Goal: Information Seeking & Learning: Learn about a topic

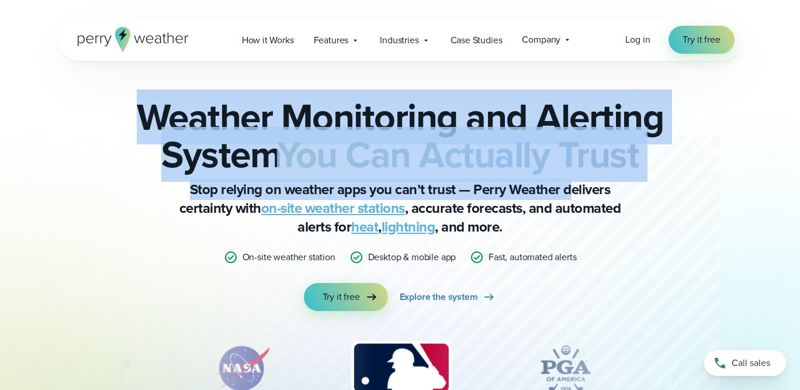
drag, startPoint x: 143, startPoint y: 109, endPoint x: 584, endPoint y: 189, distance: 448.6
click at [584, 189] on div "Weather Monitoring and Alerting System You Can Actually Trust Stop relying on w…" at bounding box center [401, 204] width 566 height 213
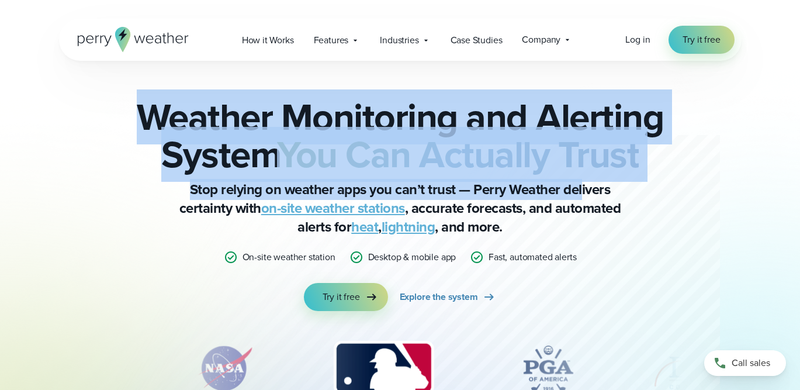
click at [604, 173] on strong "You Can Actually Trust" at bounding box center [458, 154] width 362 height 55
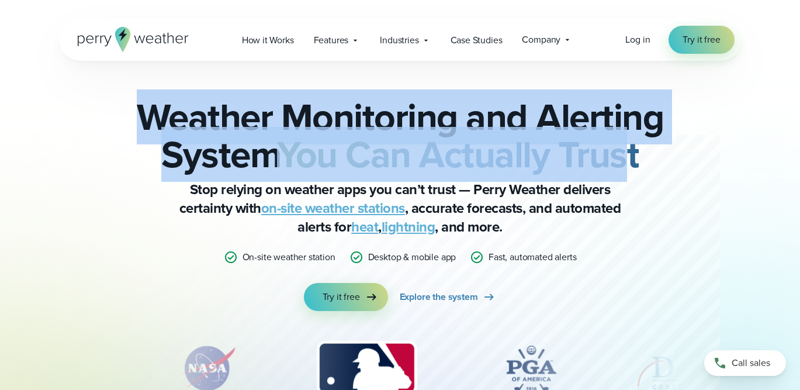
drag, startPoint x: 634, startPoint y: 173, endPoint x: 184, endPoint y: 80, distance: 459.1
click at [184, 80] on div "Weather Monitoring and Alerting System You Can Actually Trust Stop relying on w…" at bounding box center [400, 258] width 683 height 394
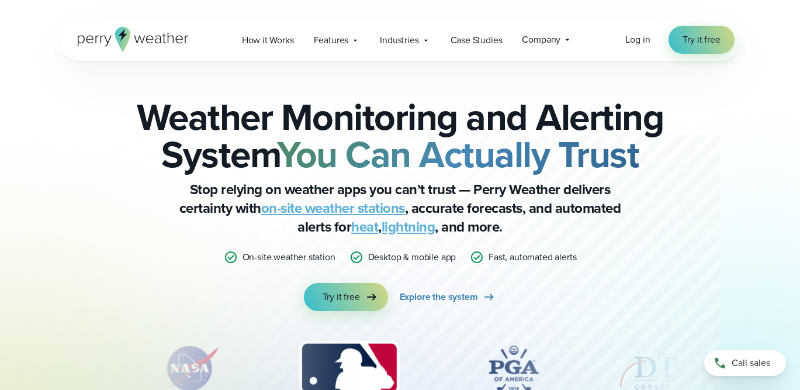
click at [169, 120] on h2 "Weather Monitoring and Alerting System You Can Actually Trust" at bounding box center [401, 135] width 566 height 75
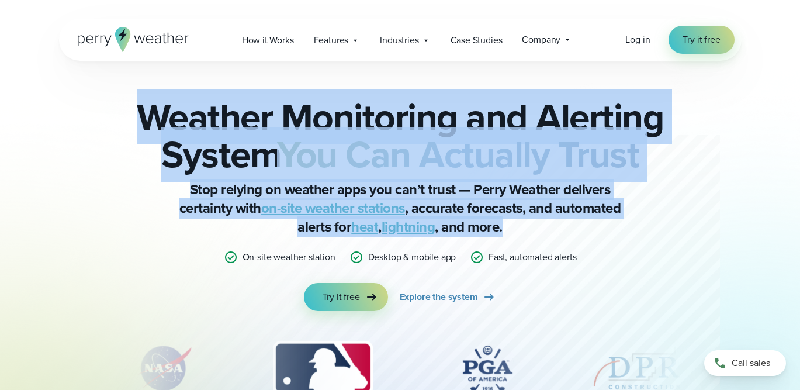
drag, startPoint x: 148, startPoint y: 118, endPoint x: 618, endPoint y: 192, distance: 475.9
click at [640, 238] on div "Weather Monitoring and Alerting System You Can Actually Trust Stop relying on w…" at bounding box center [401, 204] width 566 height 213
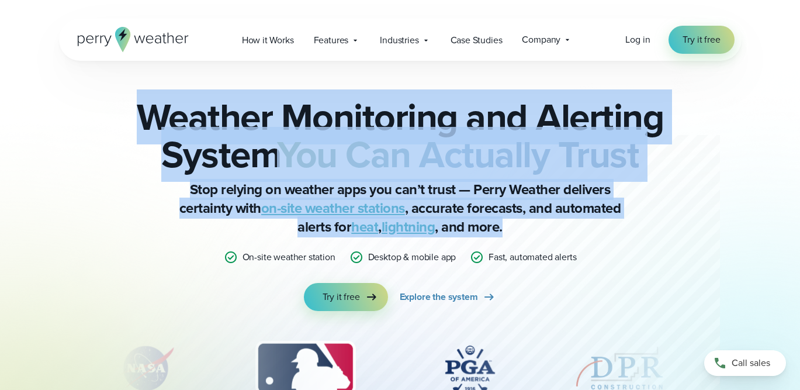
click at [570, 141] on strong "You Can Actually Trust" at bounding box center [458, 154] width 362 height 55
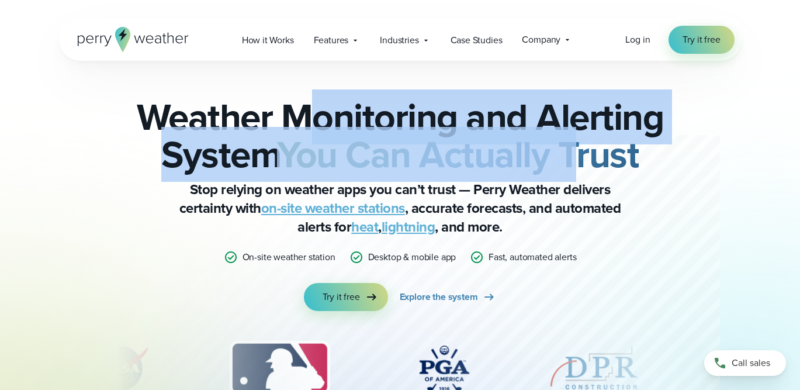
drag, startPoint x: 575, startPoint y: 140, endPoint x: 276, endPoint y: 116, distance: 299.7
click at [276, 116] on h2 "Weather Monitoring and Alerting System You Can Actually Trust" at bounding box center [401, 135] width 566 height 75
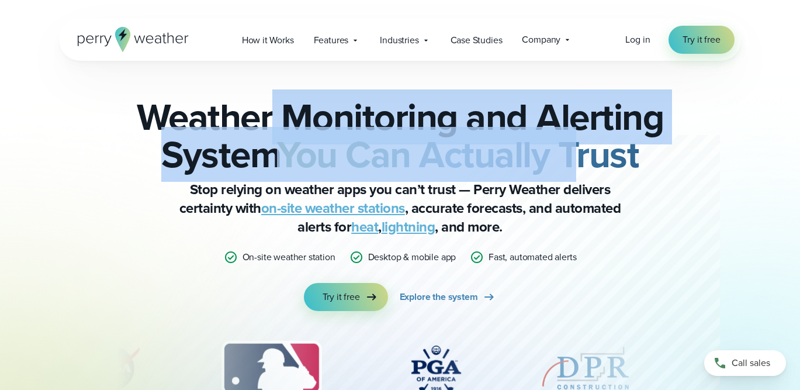
click at [276, 116] on h2 "Weather Monitoring and Alerting System You Can Actually Trust" at bounding box center [401, 135] width 566 height 75
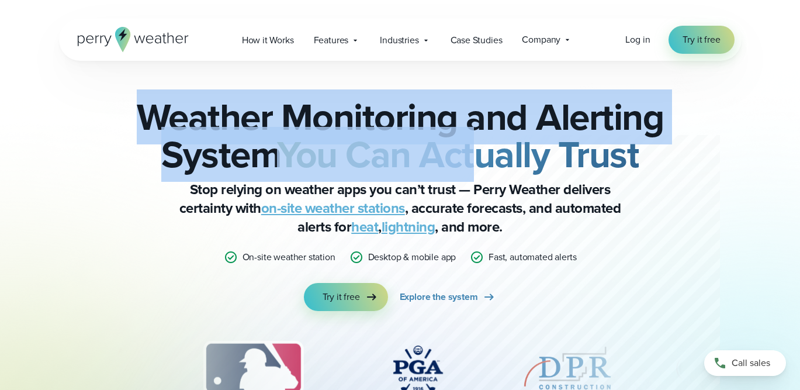
drag, startPoint x: 144, startPoint y: 116, endPoint x: 523, endPoint y: 154, distance: 380.2
click at [522, 154] on h2 "Weather Monitoring and Alerting System You Can Actually Trust" at bounding box center [401, 135] width 566 height 75
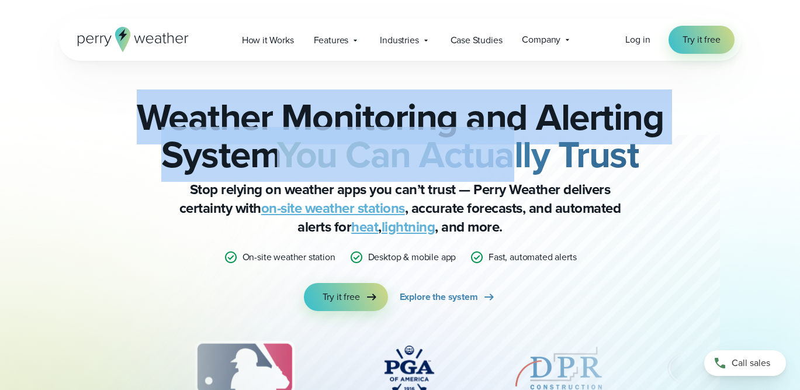
click at [523, 154] on strong "You Can Actually Trust" at bounding box center [458, 154] width 362 height 55
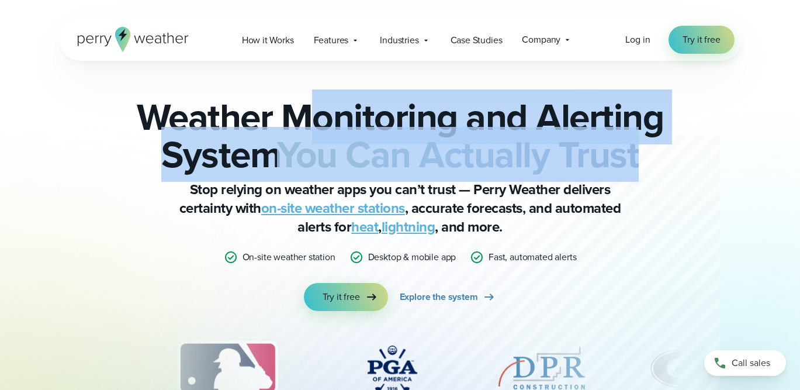
drag, startPoint x: 554, startPoint y: 150, endPoint x: 297, endPoint y: 98, distance: 262.5
click at [297, 98] on h2 "Weather Monitoring and Alerting System You Can Actually Trust" at bounding box center [401, 135] width 566 height 75
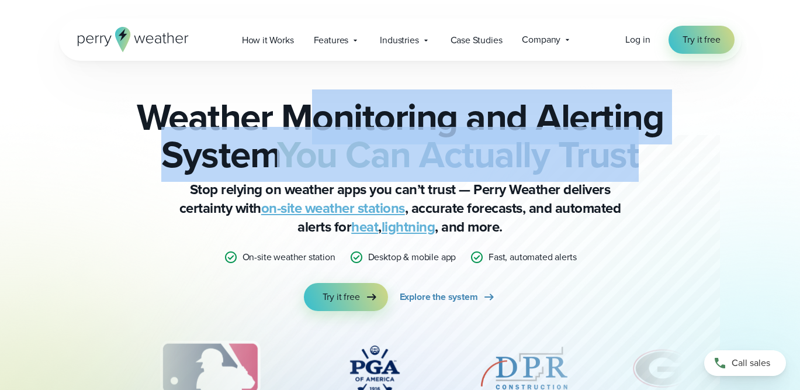
click at [297, 98] on h2 "Weather Monitoring and Alerting System You Can Actually Trust" at bounding box center [401, 135] width 566 height 75
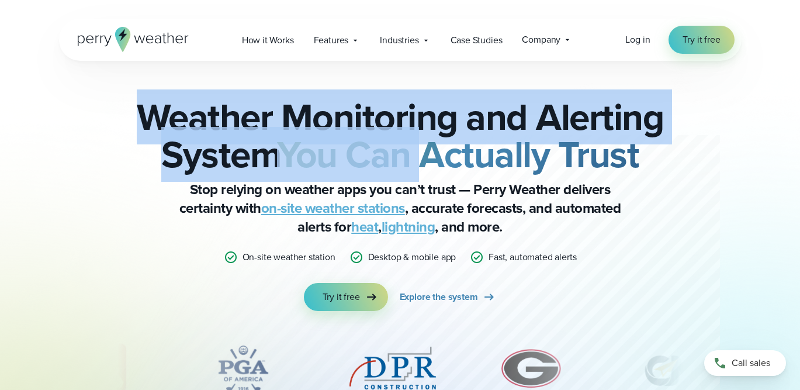
drag, startPoint x: 143, startPoint y: 115, endPoint x: 436, endPoint y: 154, distance: 296.1
click at [436, 154] on h2 "Weather Monitoring and Alerting System You Can Actually Trust" at bounding box center [401, 135] width 566 height 75
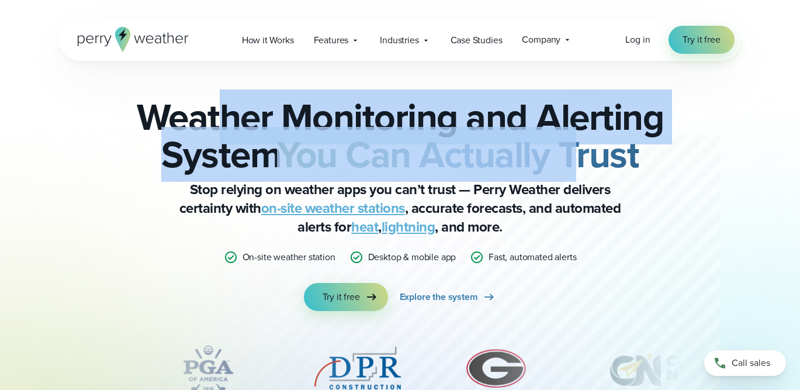
drag, startPoint x: 585, startPoint y: 151, endPoint x: 220, endPoint y: 108, distance: 367.4
click at [220, 108] on h2 "Weather Monitoring and Alerting System You Can Actually Trust" at bounding box center [401, 135] width 566 height 75
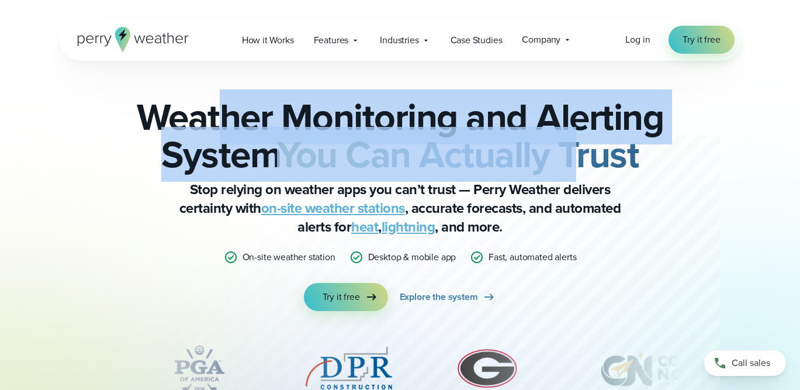
click at [220, 108] on h2 "Weather Monitoring and Alerting System You Can Actually Trust" at bounding box center [401, 135] width 566 height 75
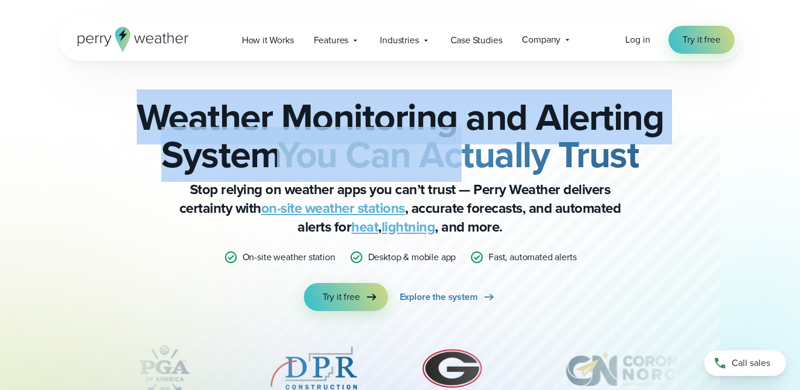
drag, startPoint x: 127, startPoint y: 110, endPoint x: 507, endPoint y: 137, distance: 381.0
click at [507, 137] on h2 "Weather Monitoring and Alerting System You Can Actually Trust" at bounding box center [401, 135] width 566 height 75
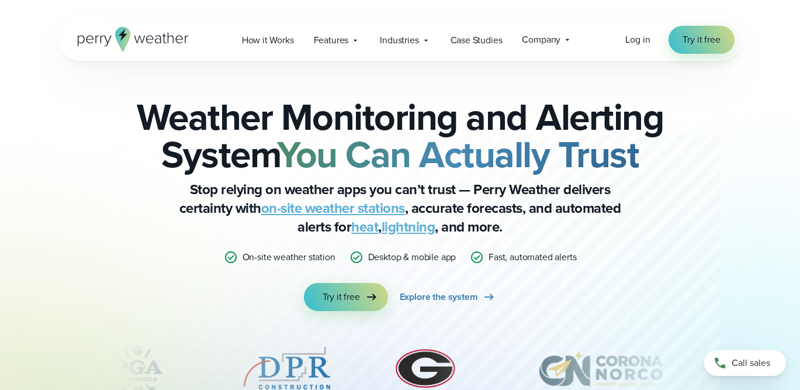
click at [586, 126] on h2 "Weather Monitoring and Alerting System You Can Actually Trust" at bounding box center [401, 135] width 566 height 75
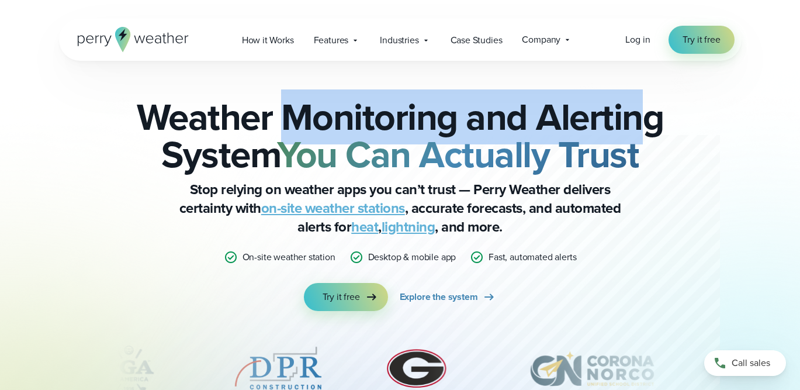
drag, startPoint x: 648, startPoint y: 126, endPoint x: 272, endPoint y: 99, distance: 377.0
click at [272, 99] on h2 "Weather Monitoring and Alerting System You Can Actually Trust" at bounding box center [401, 135] width 566 height 75
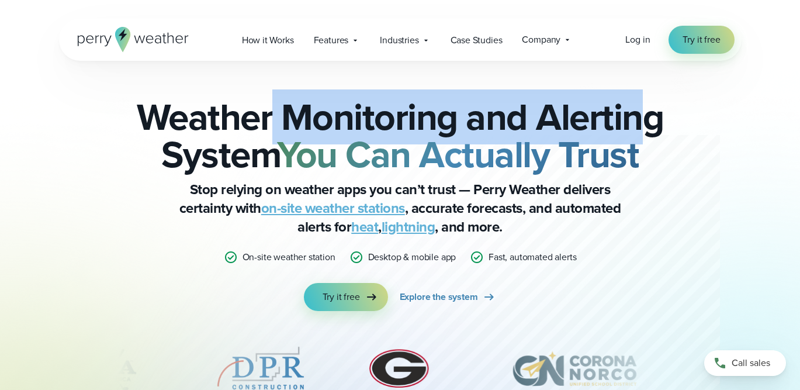
click at [272, 99] on h2 "Weather Monitoring and Alerting System You Can Actually Trust" at bounding box center [401, 135] width 566 height 75
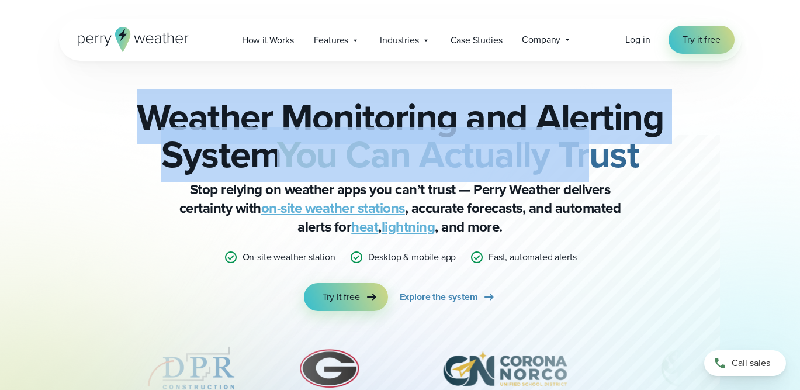
drag, startPoint x: 142, startPoint y: 109, endPoint x: 609, endPoint y: 132, distance: 467.2
click at [609, 132] on h2 "Weather Monitoring and Alerting System You Can Actually Trust" at bounding box center [401, 135] width 566 height 75
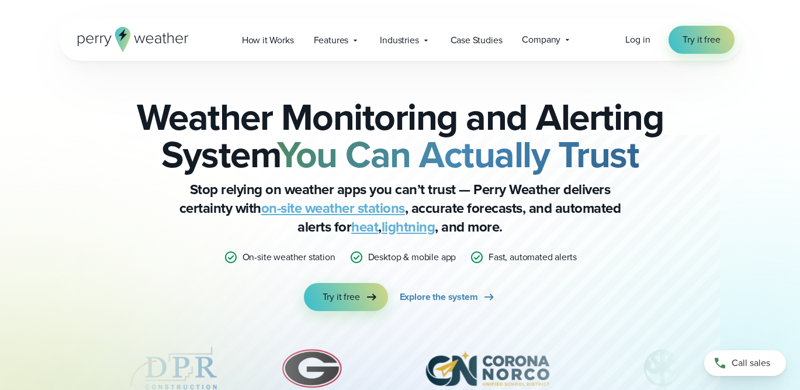
click at [652, 127] on h2 "Weather Monitoring and Alerting System You Can Actually Trust" at bounding box center [401, 135] width 566 height 75
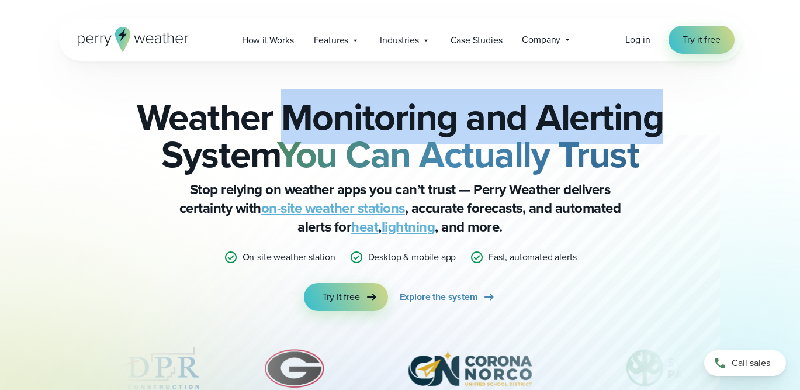
drag, startPoint x: 674, startPoint y: 137, endPoint x: 284, endPoint y: 108, distance: 390.5
click at [284, 108] on h2 "Weather Monitoring and Alerting System You Can Actually Trust" at bounding box center [401, 135] width 566 height 75
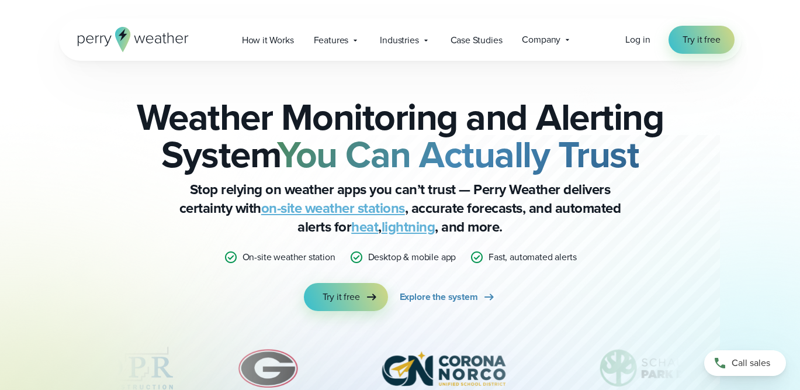
click at [191, 122] on h2 "Weather Monitoring and Alerting System You Can Actually Trust" at bounding box center [401, 135] width 566 height 75
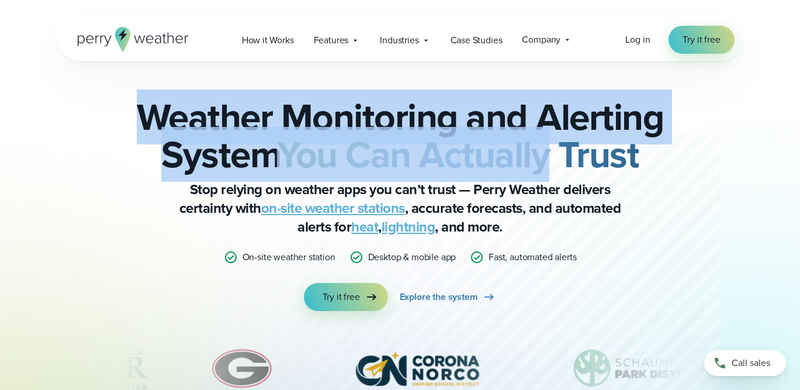
drag, startPoint x: 150, startPoint y: 112, endPoint x: 633, endPoint y: 150, distance: 484.5
click at [633, 154] on h2 "Weather Monitoring and Alerting System You Can Actually Trust" at bounding box center [401, 135] width 566 height 75
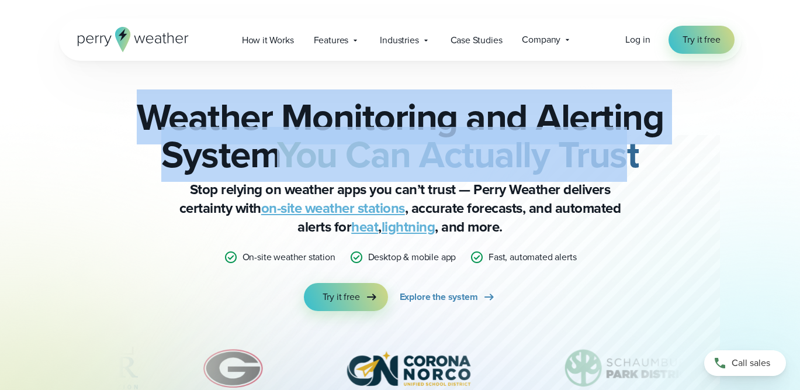
click at [633, 150] on strong "You Can Actually Trust" at bounding box center [458, 154] width 362 height 55
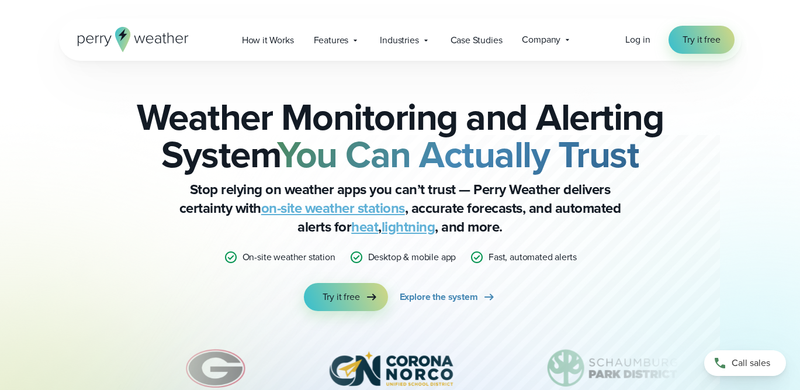
drag, startPoint x: 691, startPoint y: 150, endPoint x: 246, endPoint y: 212, distance: 448.7
click at [633, 150] on div "Weather Monitoring and Alerting System You Can Actually Trust Stop relying on w…" at bounding box center [400, 258] width 683 height 394
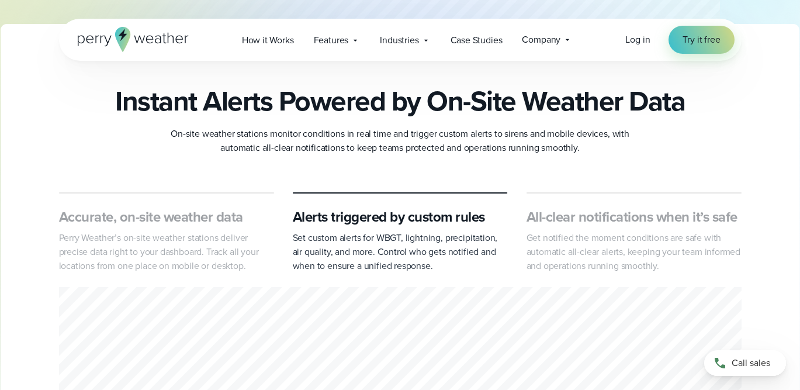
scroll to position [376, 0]
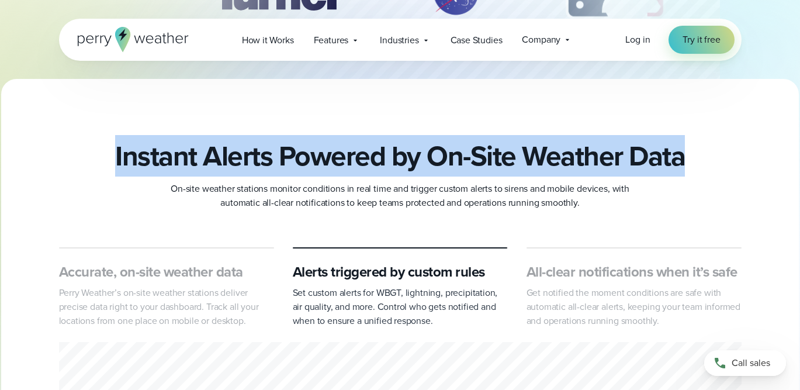
drag, startPoint x: 116, startPoint y: 157, endPoint x: 726, endPoint y: 167, distance: 609.9
click at [726, 167] on div "Instant Alerts Powered by On-Site Weather Data On-site weather stations monitor…" at bounding box center [400, 175] width 683 height 70
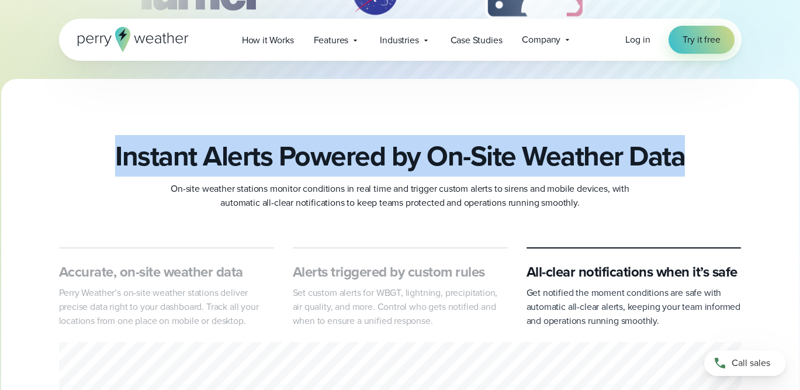
click at [239, 160] on h2 "Instant Alerts Powered by On-Site Weather Data" at bounding box center [400, 156] width 570 height 33
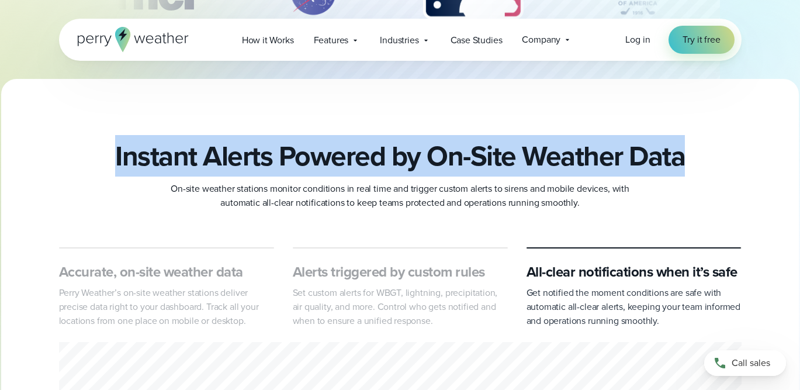
drag, startPoint x: 115, startPoint y: 156, endPoint x: 695, endPoint y: 157, distance: 580.0
click at [695, 157] on div "Instant Alerts Powered by On-Site Weather Data On-site weather stations monitor…" at bounding box center [400, 175] width 683 height 70
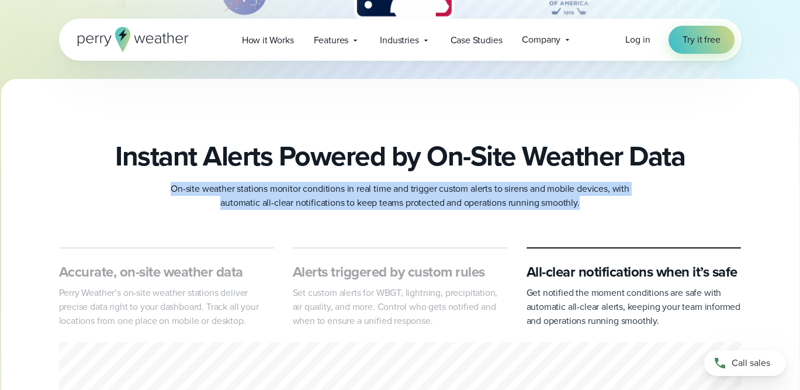
drag, startPoint x: 172, startPoint y: 189, endPoint x: 640, endPoint y: 206, distance: 467.5
click at [640, 206] on div "Instant Alerts Powered by On-Site Weather Data On-site weather stations monitor…" at bounding box center [400, 175] width 683 height 70
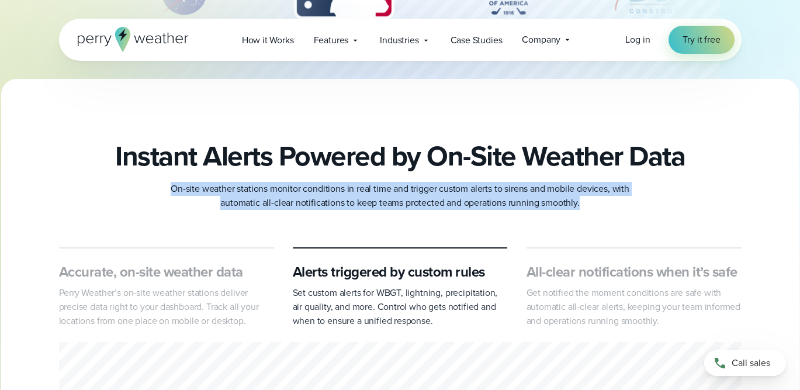
click at [512, 198] on p "On-site weather stations monitor conditions in real time and trigger custom ale…" at bounding box center [401, 196] width 468 height 28
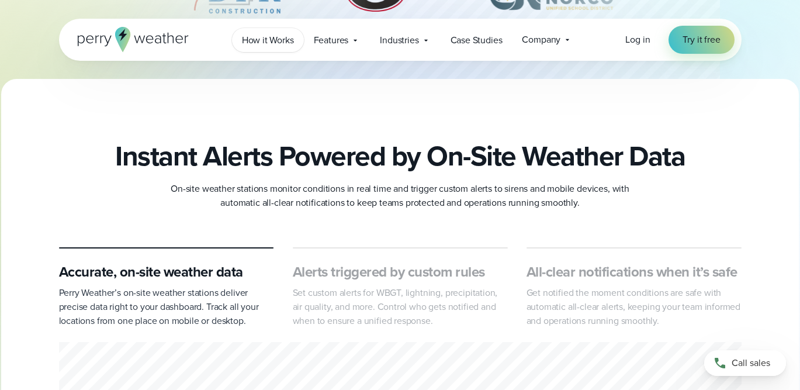
click at [282, 42] on span "How it Works" at bounding box center [268, 40] width 52 height 14
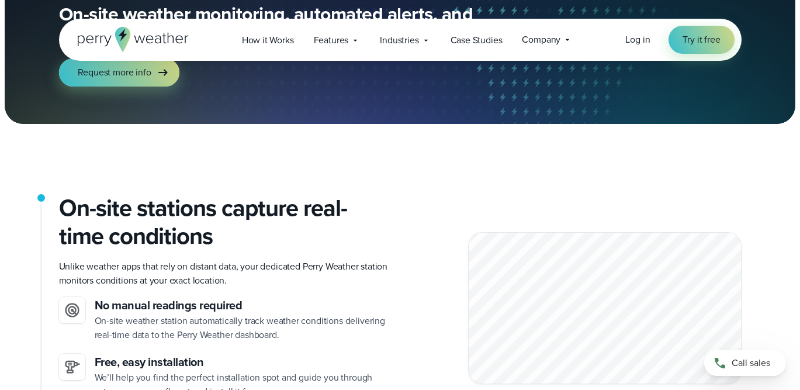
scroll to position [153, 0]
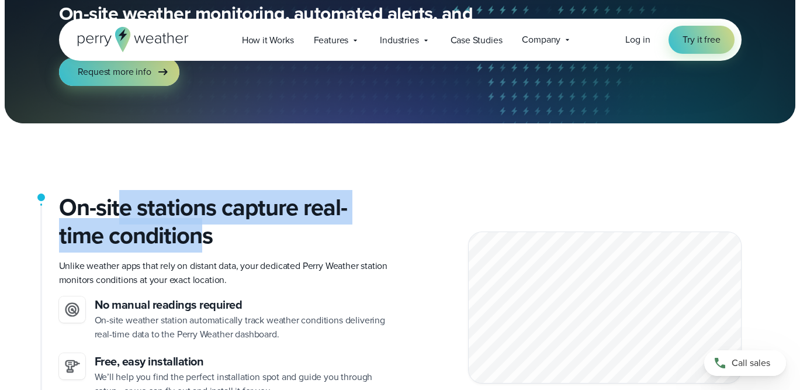
drag, startPoint x: 121, startPoint y: 203, endPoint x: 216, endPoint y: 229, distance: 98.3
click at [214, 229] on h2 "On-site stations capture real-time conditions" at bounding box center [225, 222] width 332 height 56
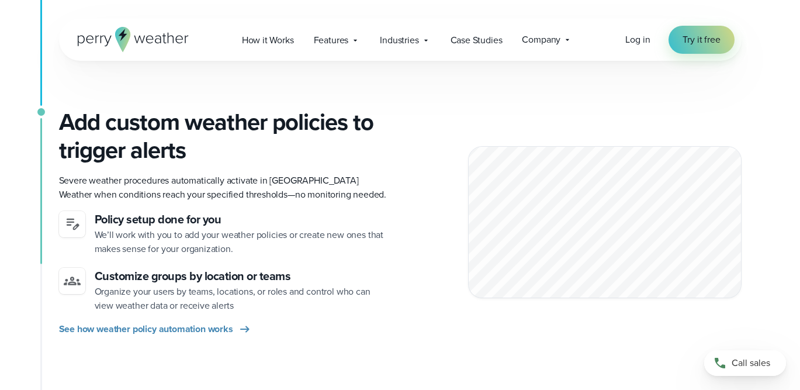
scroll to position [583, 0]
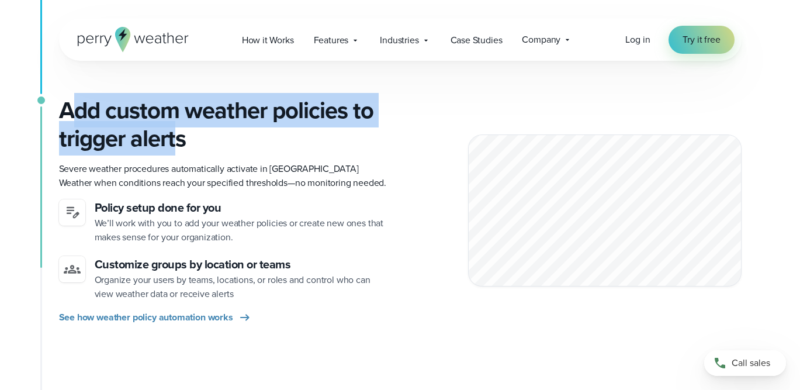
drag, startPoint x: 74, startPoint y: 112, endPoint x: 184, endPoint y: 132, distance: 112.4
click at [184, 132] on h3 "Add custom weather policies to trigger alerts" at bounding box center [225, 124] width 332 height 56
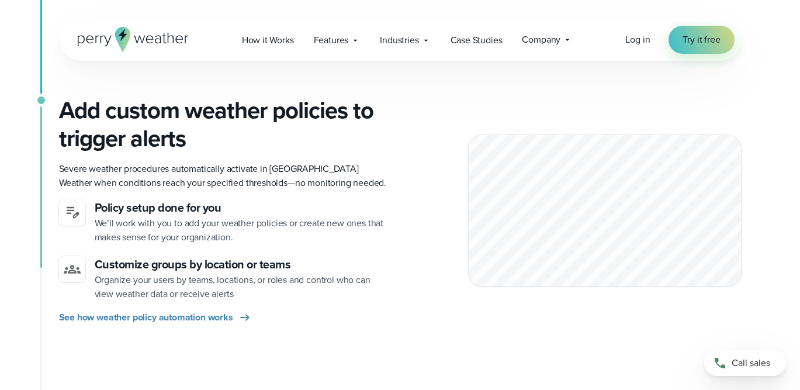
click at [210, 132] on h3 "Add custom weather policies to trigger alerts" at bounding box center [225, 124] width 332 height 56
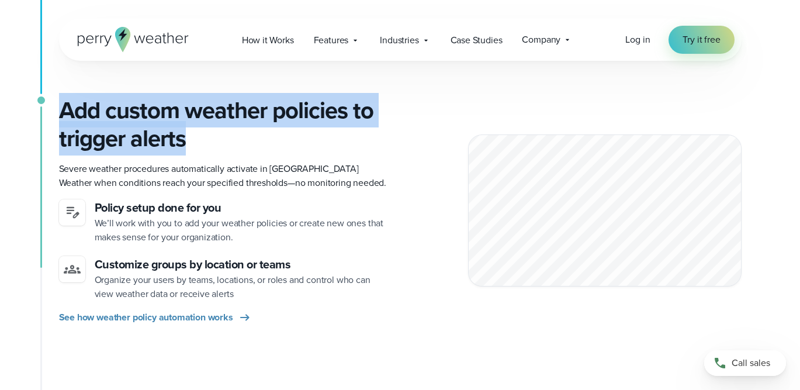
drag, startPoint x: 220, startPoint y: 134, endPoint x: 64, endPoint y: 106, distance: 158.5
click at [64, 106] on h3 "Add custom weather policies to trigger alerts" at bounding box center [225, 124] width 332 height 56
drag, startPoint x: 64, startPoint y: 106, endPoint x: 295, endPoint y: 143, distance: 233.9
click at [295, 143] on h3 "Add custom weather policies to trigger alerts" at bounding box center [225, 124] width 332 height 56
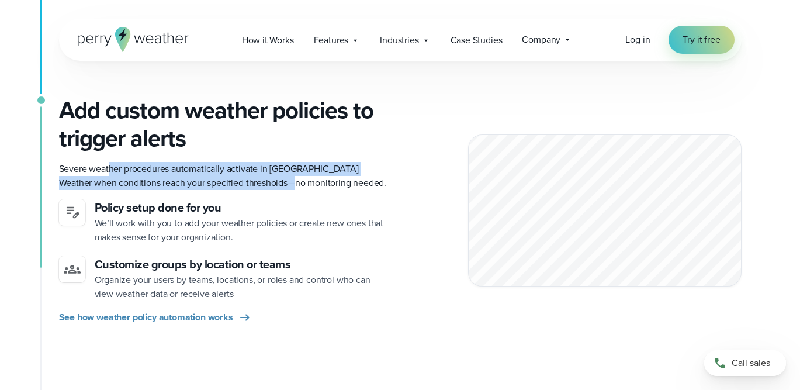
drag, startPoint x: 108, startPoint y: 171, endPoint x: 317, endPoint y: 185, distance: 210.4
click at [317, 185] on p "Severe weather procedures automatically activate in [GEOGRAPHIC_DATA] Weather w…" at bounding box center [225, 176] width 332 height 28
click at [318, 185] on p "Severe weather procedures automatically activate in [GEOGRAPHIC_DATA] Weather w…" at bounding box center [225, 176] width 332 height 28
drag, startPoint x: 343, startPoint y: 185, endPoint x: 169, endPoint y: 165, distance: 174.9
click at [169, 165] on p "Severe weather procedures automatically activate in [GEOGRAPHIC_DATA] Weather w…" at bounding box center [225, 176] width 332 height 28
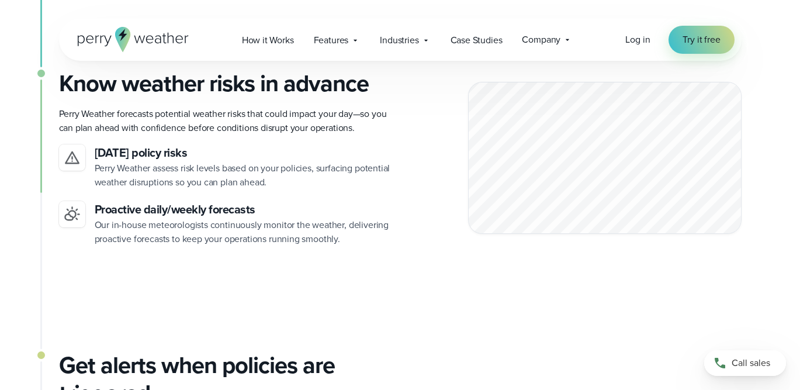
scroll to position [885, 0]
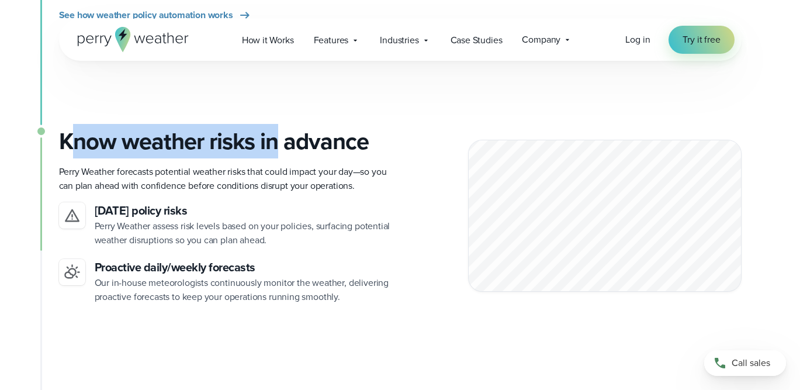
drag, startPoint x: 75, startPoint y: 144, endPoint x: 284, endPoint y: 144, distance: 208.2
click at [284, 144] on h3 "Know weather risks in advance" at bounding box center [225, 141] width 332 height 28
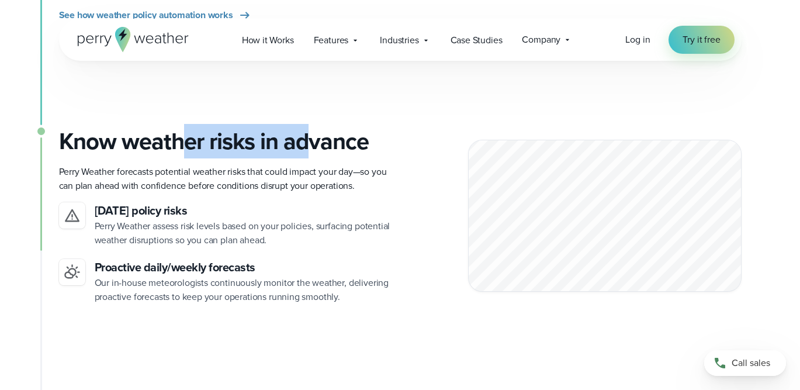
drag, startPoint x: 312, startPoint y: 144, endPoint x: 138, endPoint y: 144, distance: 173.7
click at [138, 144] on h3 "Know weather risks in advance" at bounding box center [225, 141] width 332 height 28
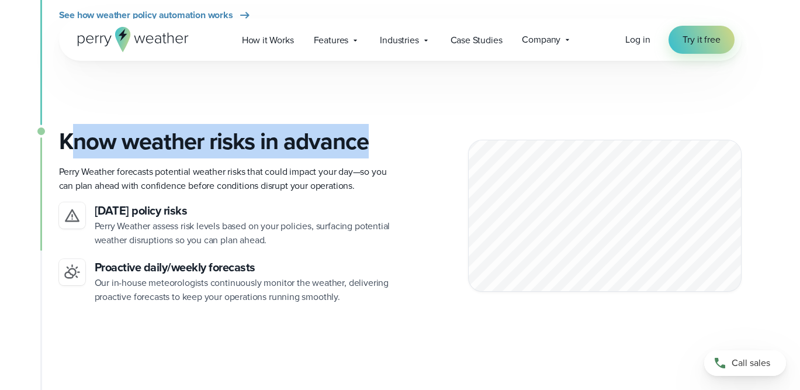
drag, startPoint x: 74, startPoint y: 148, endPoint x: 424, endPoint y: 146, distance: 350.8
click at [424, 146] on div "Know weather risks in advance Perry Weather forecasts potential weather risks t…" at bounding box center [400, 215] width 683 height 177
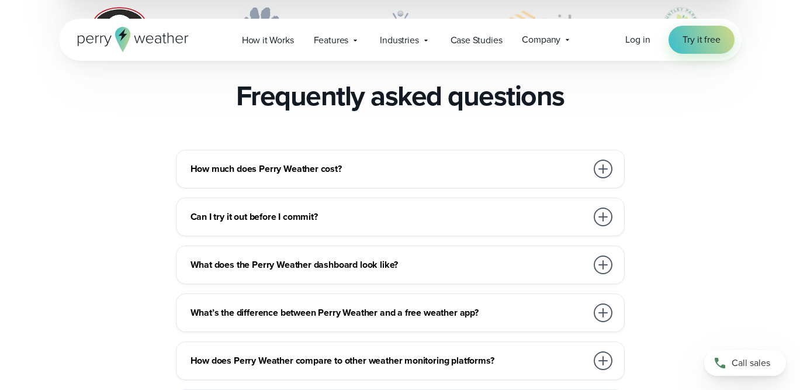
scroll to position [2535, 0]
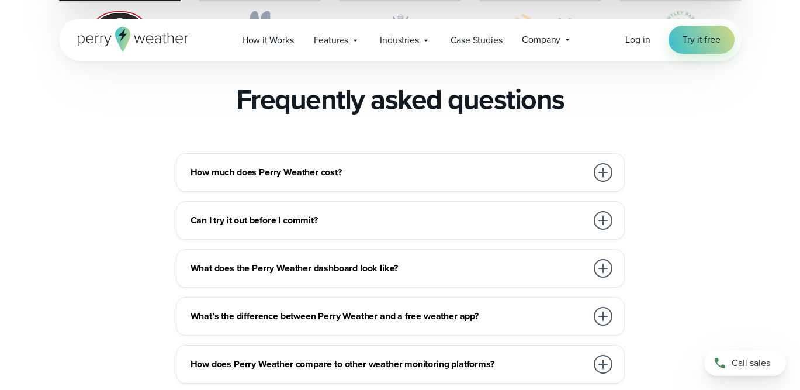
click at [316, 165] on h3 "How much does Perry Weather cost?" at bounding box center [389, 172] width 396 height 14
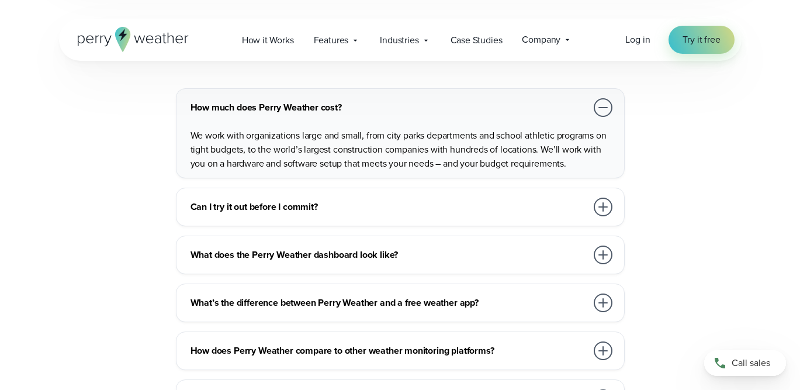
scroll to position [2610, 0]
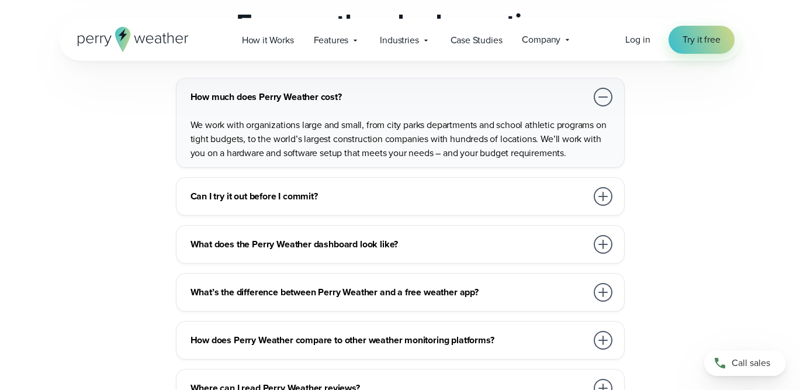
click at [342, 189] on h3 "Can I try it out before I commit?" at bounding box center [389, 196] width 396 height 14
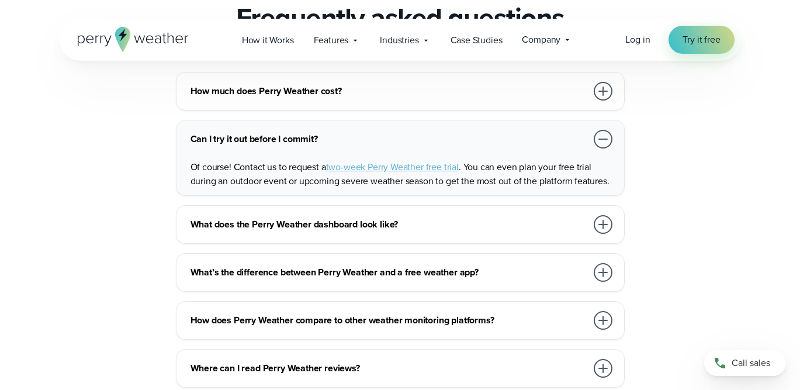
scroll to position [2617, 0]
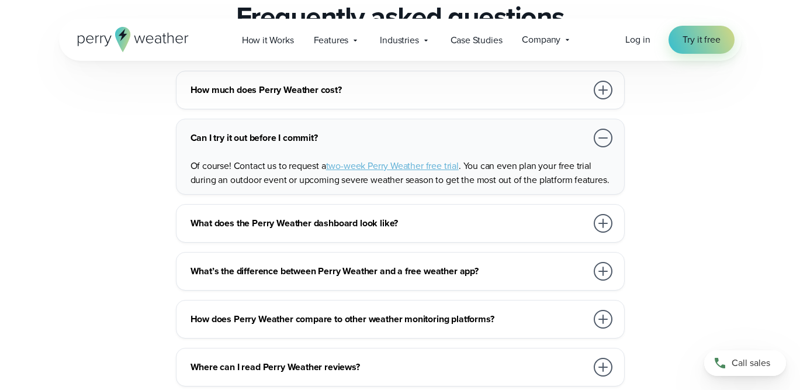
click at [353, 216] on h3 "What does the Perry Weather dashboard look like?" at bounding box center [389, 223] width 396 height 14
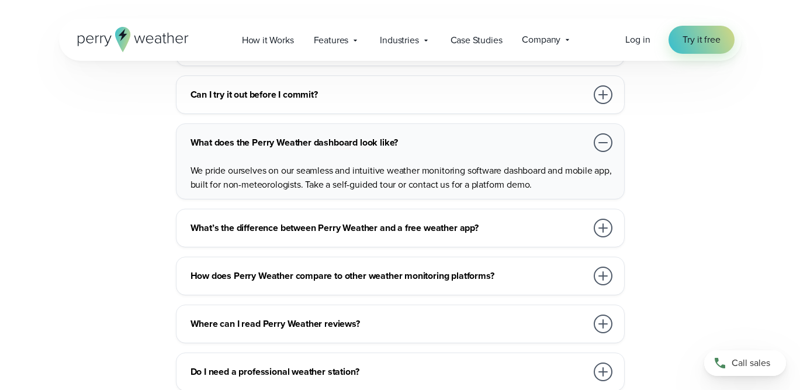
click at [348, 221] on h3 "What’s the difference between Perry Weather and a free weather app?" at bounding box center [389, 228] width 396 height 14
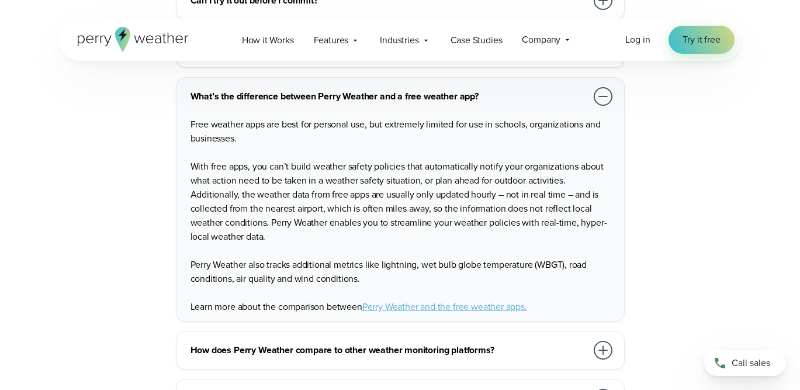
scroll to position [2764, 0]
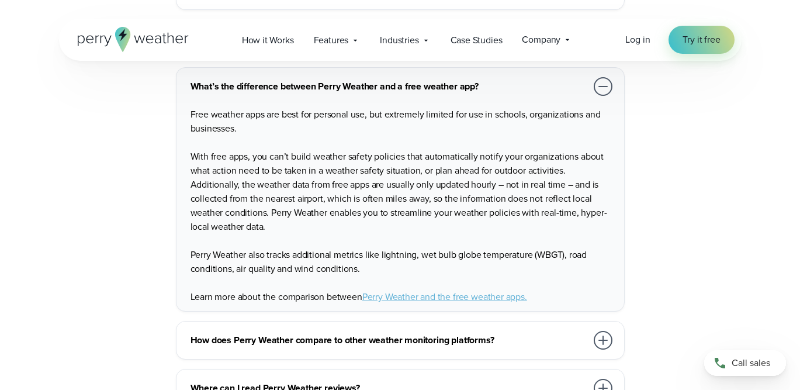
click at [304, 333] on h3 "How does Perry Weather compare to other weather monitoring platforms?" at bounding box center [389, 340] width 396 height 14
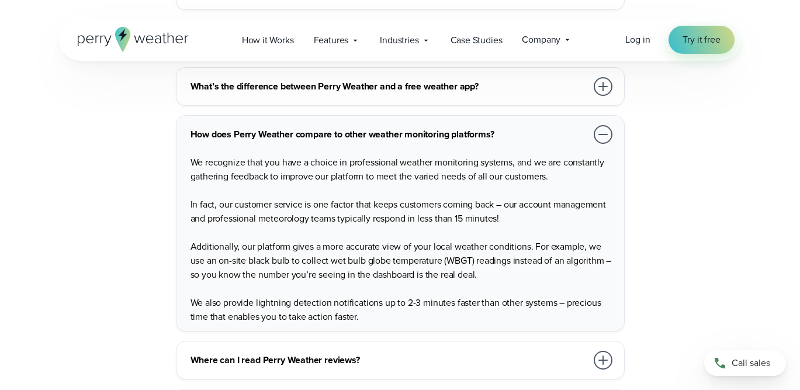
scroll to position [2770, 0]
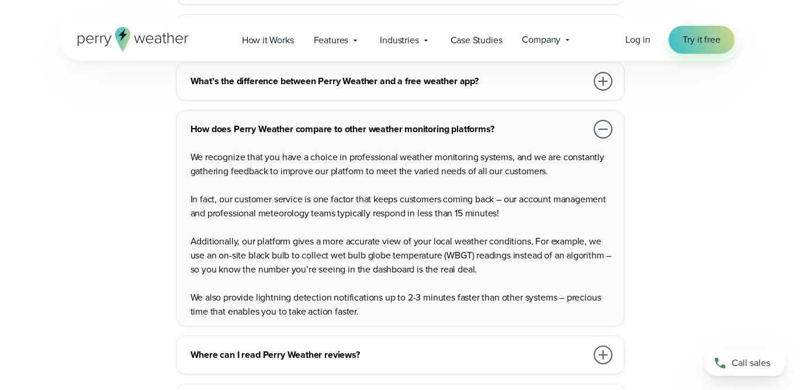
click at [326, 336] on div "Where can I read Perry Weather reviews? We regularly survey customers to make s…" at bounding box center [400, 355] width 449 height 39
click at [348, 348] on h3 "Where can I read Perry Weather reviews?" at bounding box center [389, 355] width 396 height 14
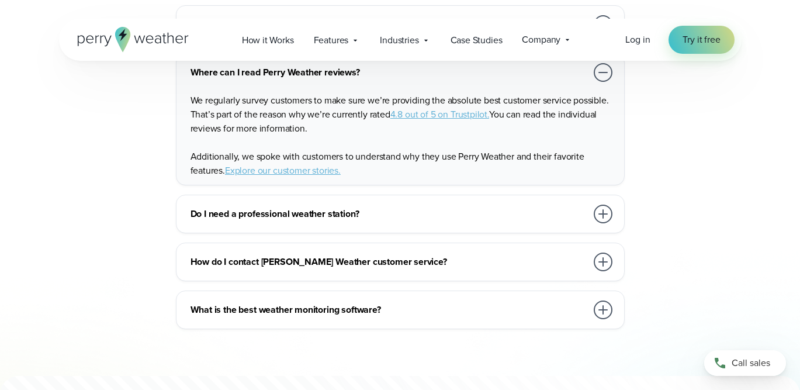
scroll to position [2935, 0]
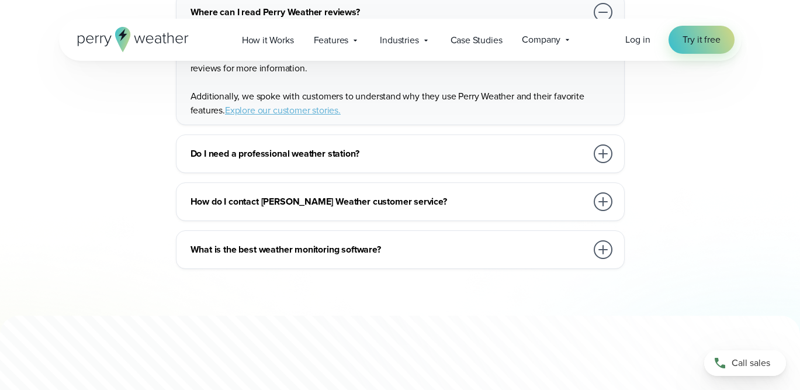
click at [309, 147] on h3 "Do I need a professional weather station?" at bounding box center [389, 154] width 396 height 14
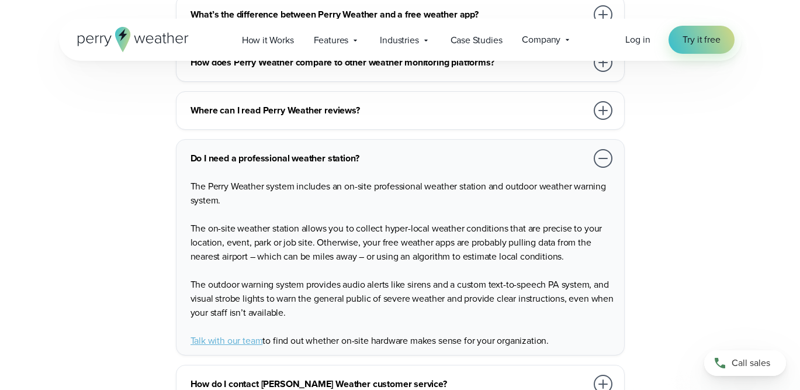
scroll to position [2846, 0]
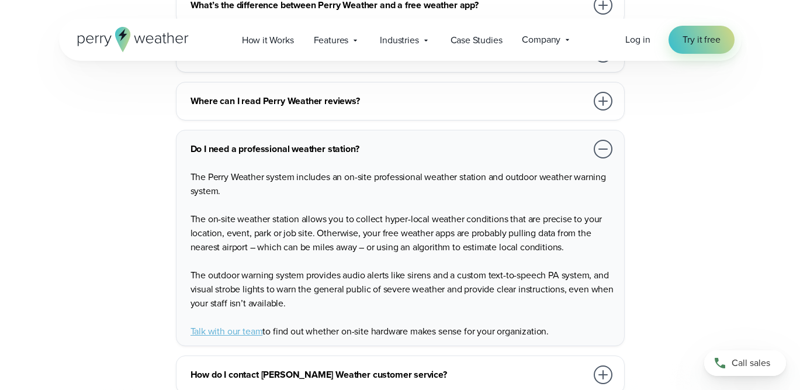
drag, startPoint x: 285, startPoint y: 166, endPoint x: 361, endPoint y: 176, distance: 76.7
click at [361, 176] on p "The Perry Weather system includes an on-site professional weather station and o…" at bounding box center [403, 184] width 424 height 28
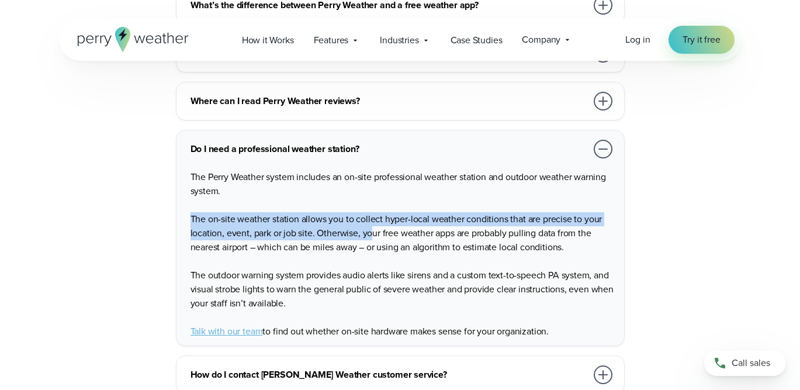
drag, startPoint x: 299, startPoint y: 196, endPoint x: 375, endPoint y: 223, distance: 80.6
click at [374, 223] on div "The Perry Weather system includes an on-site professional weather station and o…" at bounding box center [403, 250] width 424 height 178
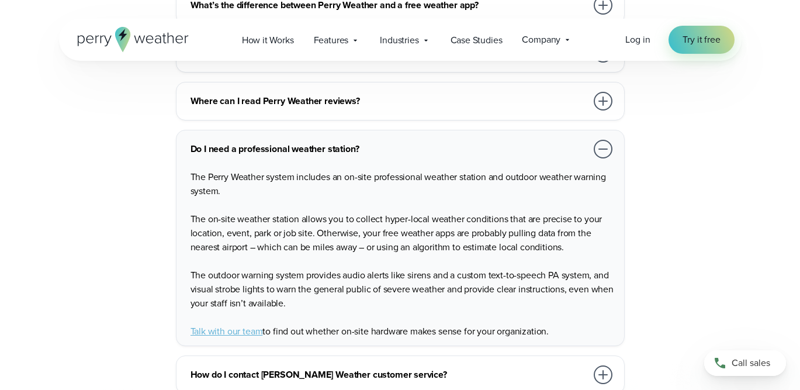
click at [375, 223] on span "The on-site weather station allows you to collect hyper-local weather condition…" at bounding box center [397, 233] width 412 height 42
drag, startPoint x: 396, startPoint y: 225, endPoint x: 314, endPoint y: 213, distance: 82.7
click at [314, 213] on span "The on-site weather station allows you to collect hyper-local weather condition…" at bounding box center [397, 233] width 412 height 42
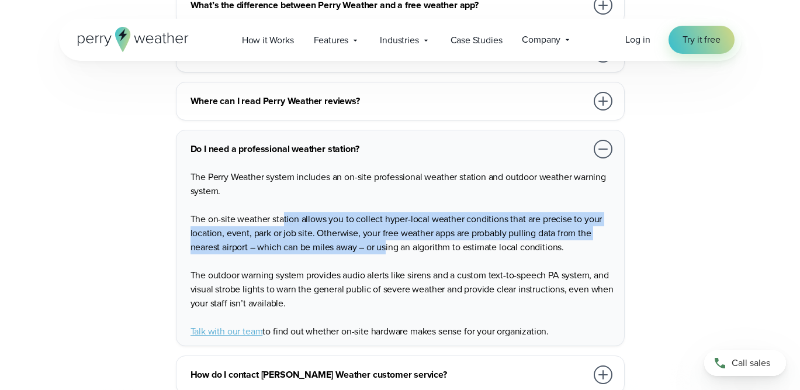
drag, startPoint x: 283, startPoint y: 207, endPoint x: 398, endPoint y: 231, distance: 117.7
click at [398, 231] on span "The on-site weather station allows you to collect hyper-local weather condition…" at bounding box center [397, 233] width 412 height 42
drag, startPoint x: 415, startPoint y: 232, endPoint x: 312, endPoint y: 210, distance: 105.0
click at [312, 212] on span "The on-site weather station allows you to collect hyper-local weather condition…" at bounding box center [397, 233] width 412 height 42
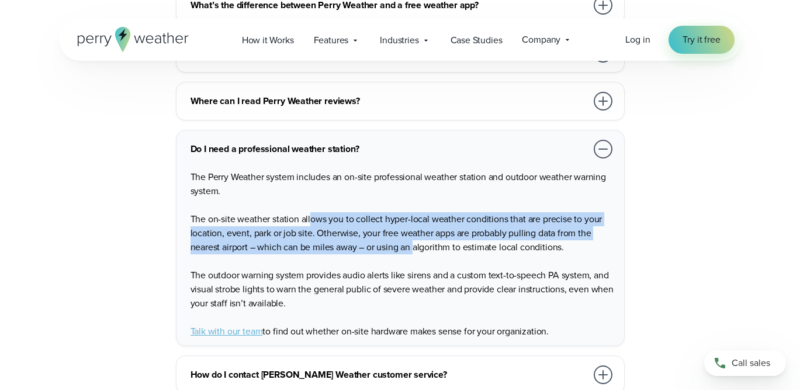
click at [312, 212] on span "The on-site weather station allows you to collect hyper-local weather condition…" at bounding box center [397, 233] width 412 height 42
drag, startPoint x: 278, startPoint y: 210, endPoint x: 366, endPoint y: 240, distance: 93.2
click at [365, 240] on p "The on-site weather station allows you to collect hyper-local weather condition…" at bounding box center [403, 233] width 424 height 42
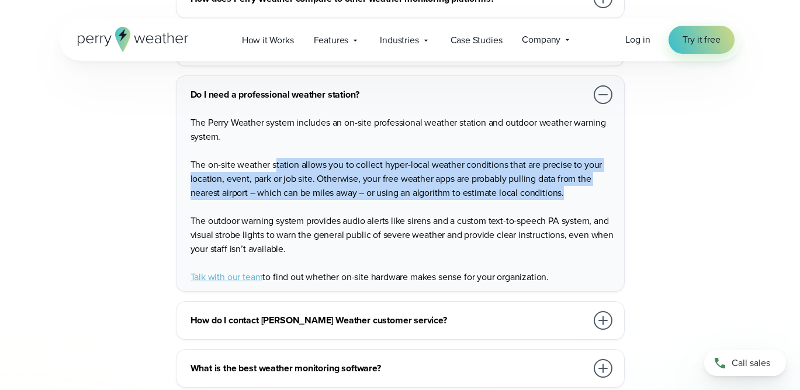
scroll to position [2932, 0]
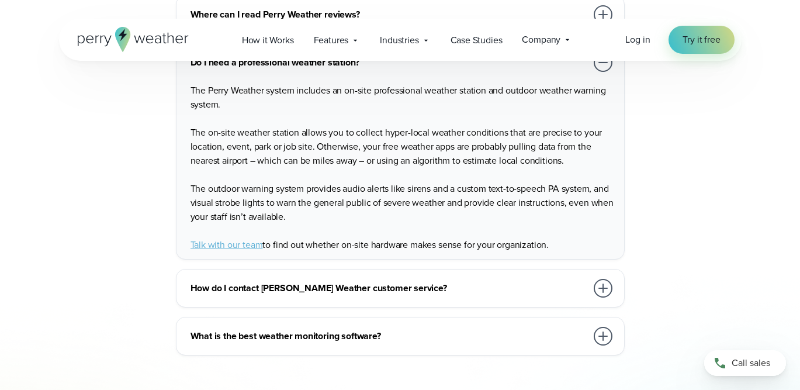
click at [300, 277] on div "How do I contact [PERSON_NAME] Weather customer service?" at bounding box center [403, 288] width 424 height 23
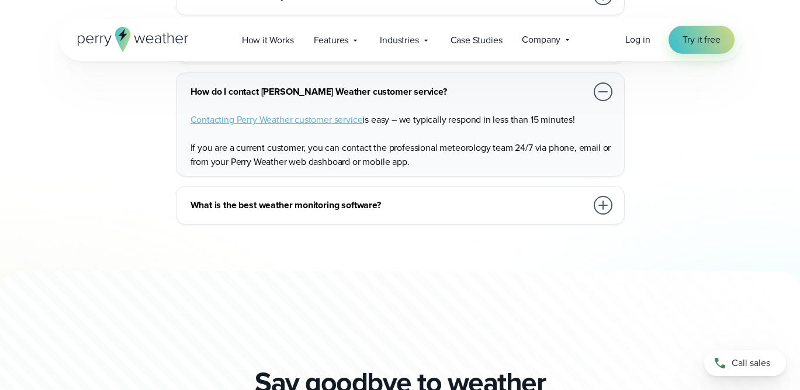
scroll to position [2951, 0]
click at [318, 198] on h3 "What is the best weather monitoring software?" at bounding box center [389, 205] width 396 height 14
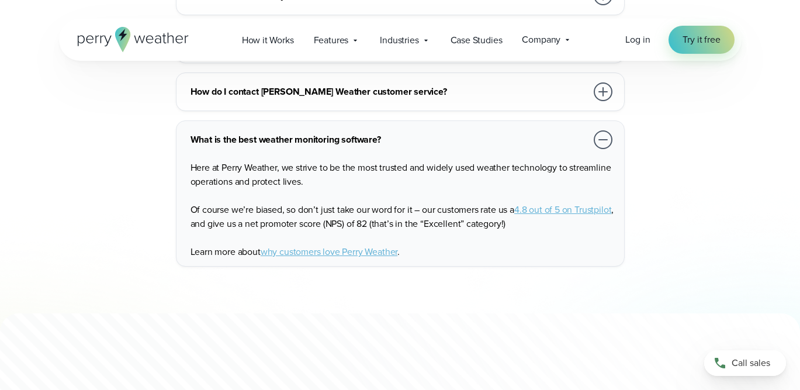
drag, startPoint x: 332, startPoint y: 152, endPoint x: 410, endPoint y: 198, distance: 90.7
click at [410, 198] on div "Here at Perry Weather, we strive to be the most trusted and widely used weather…" at bounding box center [403, 205] width 424 height 108
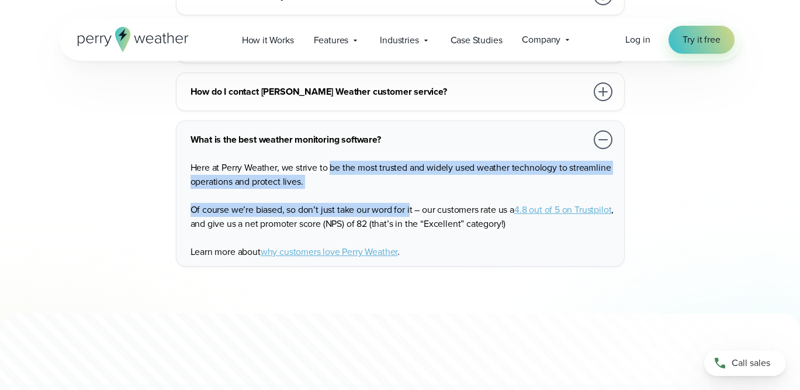
click at [410, 203] on span "Of course we’re biased, so don’t just take our word for it – our customers rate…" at bounding box center [353, 209] width 324 height 13
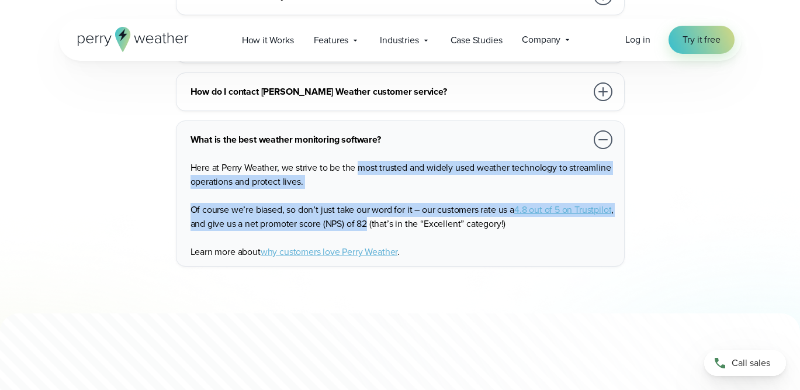
drag, startPoint x: 410, startPoint y: 208, endPoint x: 361, endPoint y: 152, distance: 74.1
click at [361, 152] on div "Here at Perry Weather, we strive to be the most trusted and widely used weather…" at bounding box center [403, 205] width 424 height 108
click at [361, 161] on span "Here at Perry Weather, we strive to be the most trusted and widely used weather…" at bounding box center [401, 174] width 421 height 27
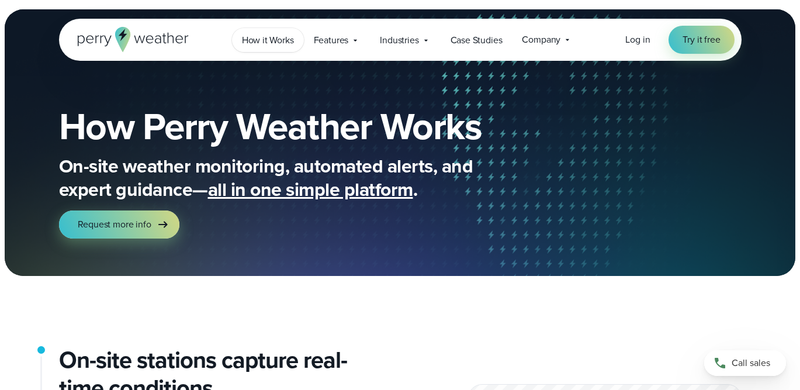
scroll to position [0, 0]
click at [493, 41] on span "Case Studies" at bounding box center [477, 40] width 52 height 14
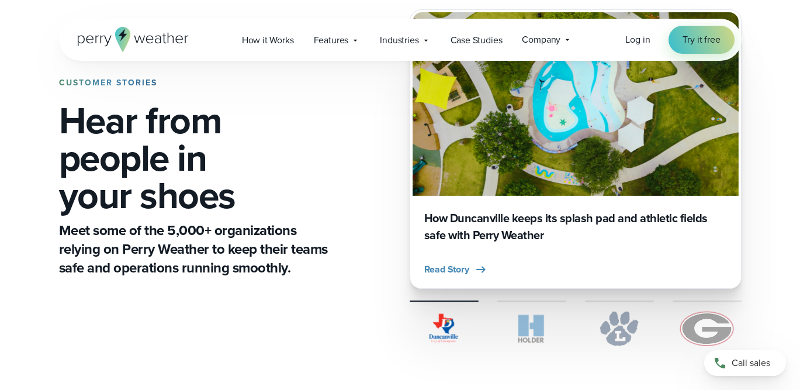
scroll to position [96, 0]
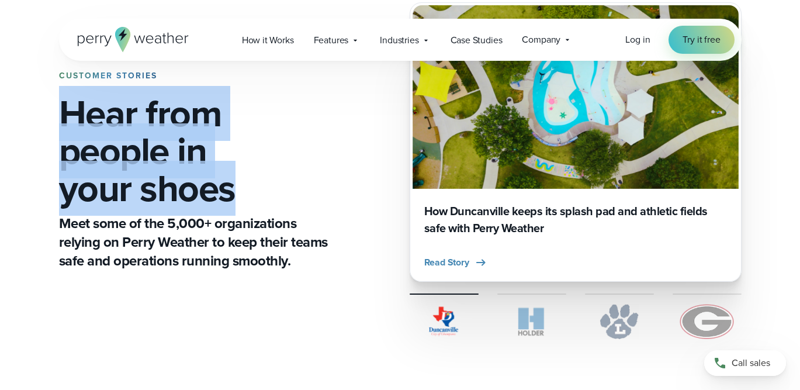
drag, startPoint x: 67, startPoint y: 112, endPoint x: 272, endPoint y: 190, distance: 218.9
click at [272, 190] on h1 "Hear from people in your shoes" at bounding box center [196, 151] width 274 height 112
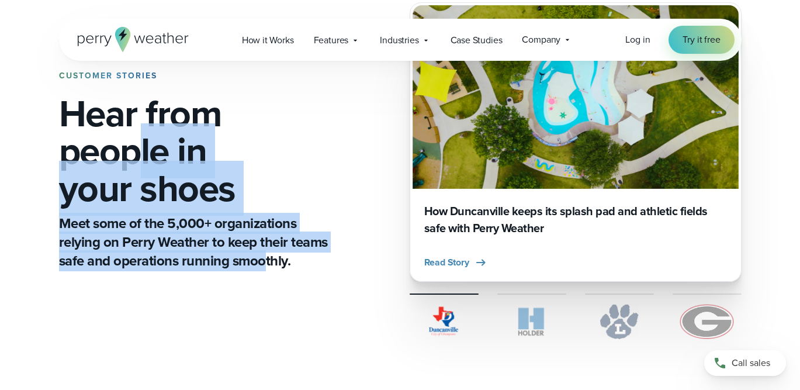
drag, startPoint x: 265, startPoint y: 253, endPoint x: 129, endPoint y: 136, distance: 179.9
click at [129, 136] on div "CUSTOMER STORIES Hear from people in your shoes Meet some of the 5,000+ organiz…" at bounding box center [196, 170] width 274 height 199
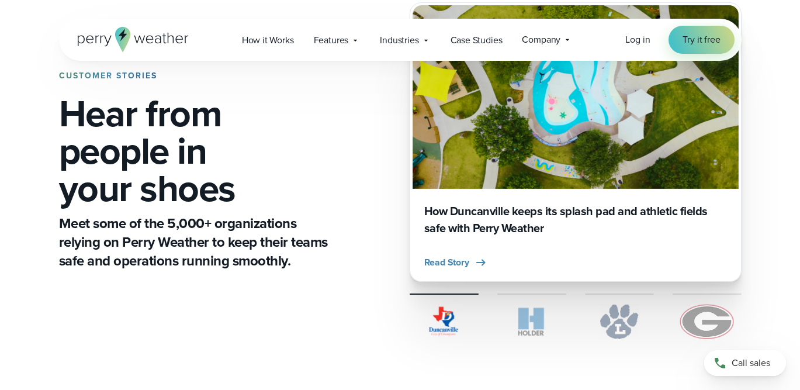
click at [120, 127] on h1 "Hear from people in your shoes" at bounding box center [196, 151] width 274 height 112
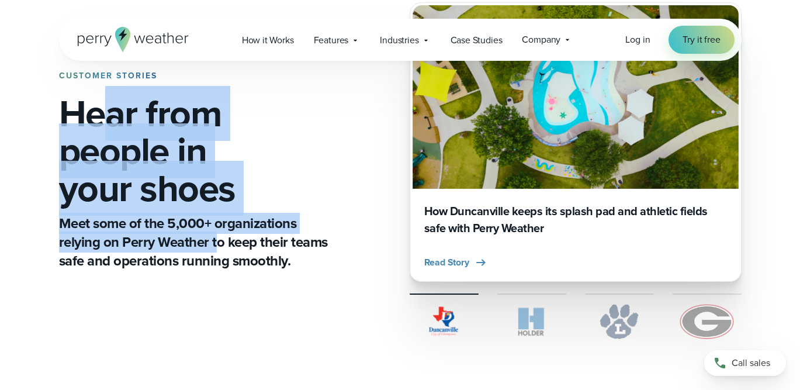
drag, startPoint x: 105, startPoint y: 108, endPoint x: 250, endPoint y: 275, distance: 221.3
click at [248, 275] on div "CUSTOMER STORIES Hear from people in your shoes Meet some of the 5,000+ organiz…" at bounding box center [400, 171] width 683 height 412
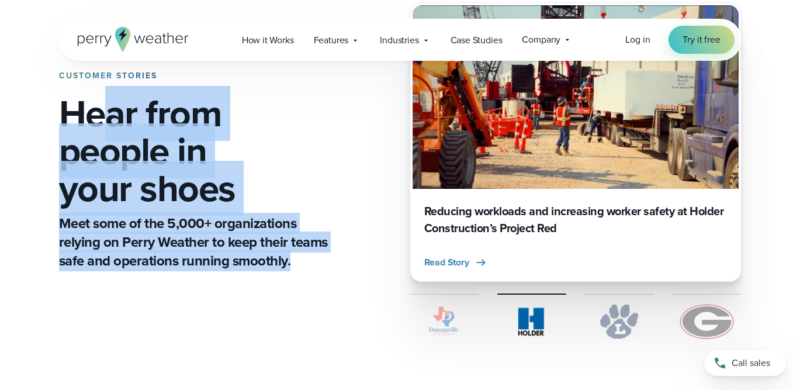
click at [240, 245] on p "Meet some of the 5,000+ organizations relying on Perry Weather to keep their te…" at bounding box center [196, 242] width 274 height 56
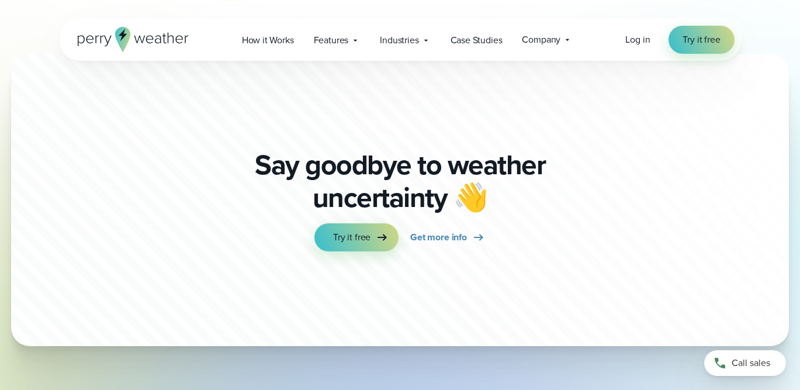
scroll to position [2962, 0]
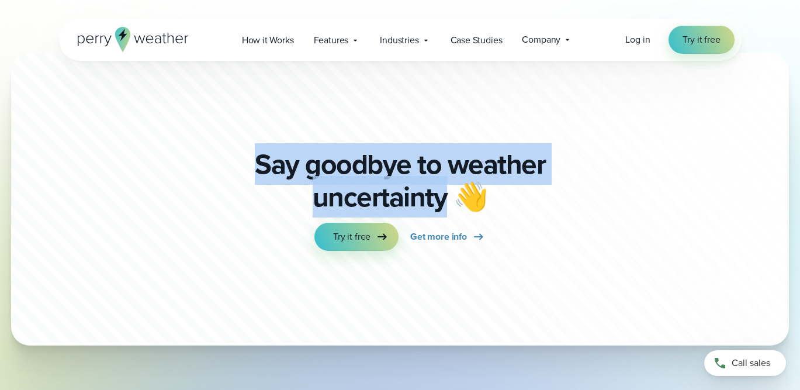
drag, startPoint x: 260, startPoint y: 151, endPoint x: 453, endPoint y: 191, distance: 197.5
click at [453, 191] on p "Say goodbye to weather uncertainty 👋" at bounding box center [400, 180] width 299 height 65
drag, startPoint x: 262, startPoint y: 153, endPoint x: 461, endPoint y: 189, distance: 202.0
click at [462, 188] on p "Say goodbye to weather uncertainty 👋" at bounding box center [400, 180] width 299 height 65
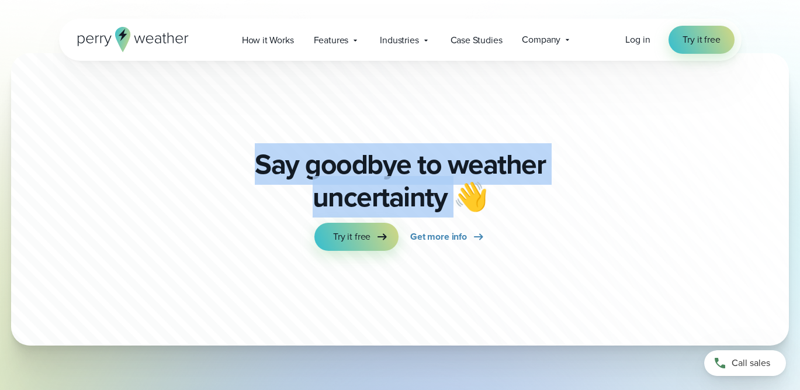
click at [424, 152] on p "Say goodbye to weather uncertainty 👋" at bounding box center [400, 180] width 299 height 65
